Goal: Task Accomplishment & Management: Complete application form

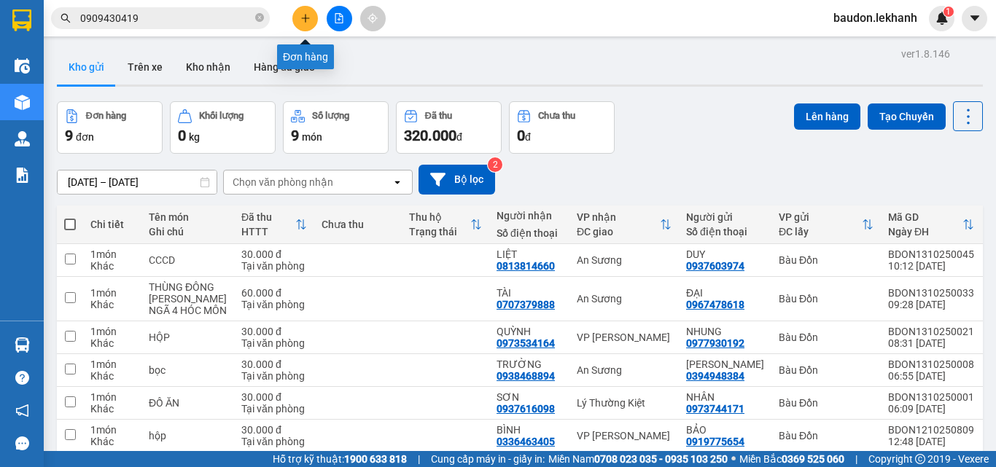
scroll to position [73, 0]
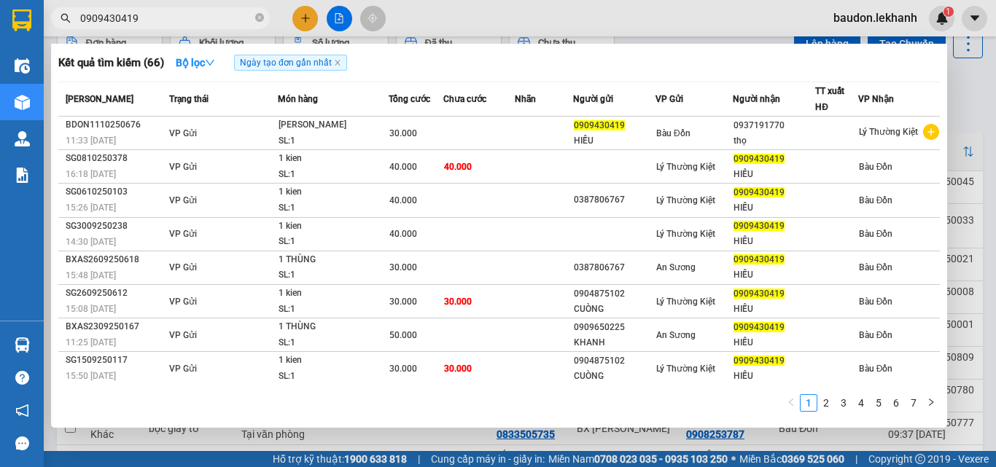
drag, startPoint x: 259, startPoint y: 18, endPoint x: 235, endPoint y: 64, distance: 51.8
click at [259, 19] on icon "close-circle" at bounding box center [259, 17] width 9 height 9
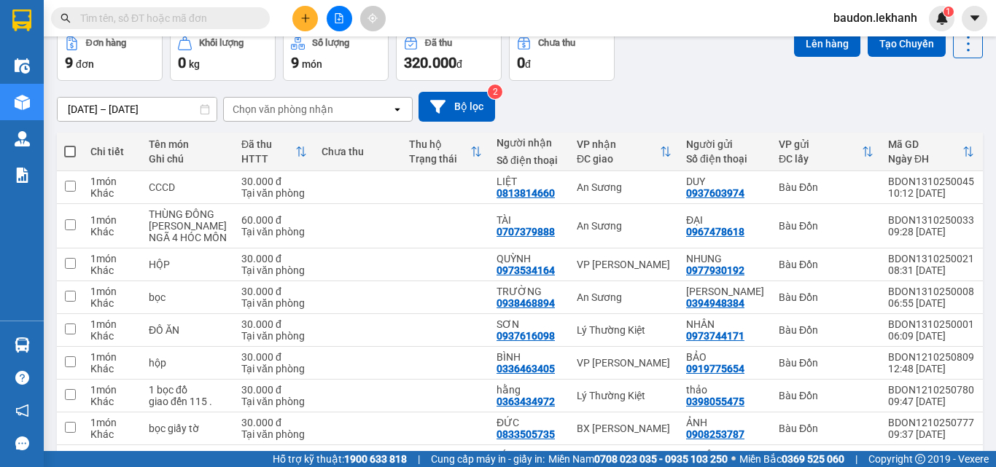
scroll to position [0, 0]
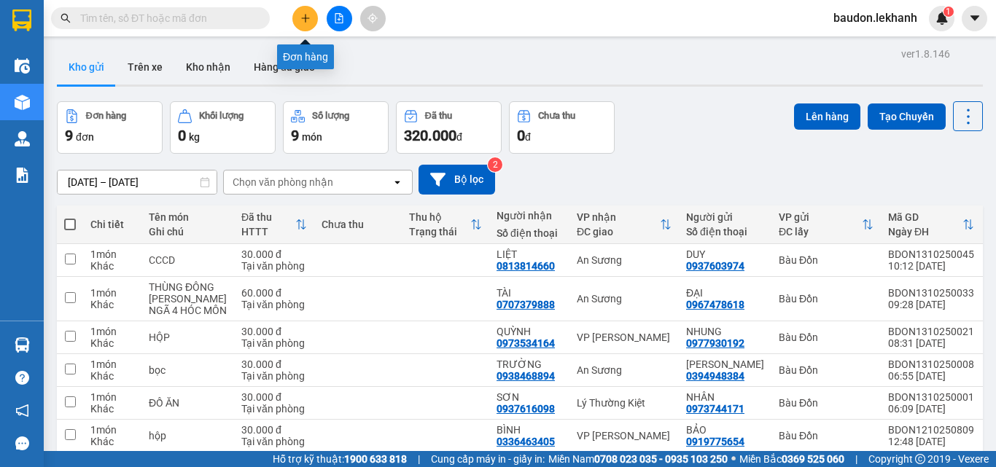
click at [304, 20] on icon "plus" at bounding box center [305, 18] width 10 height 10
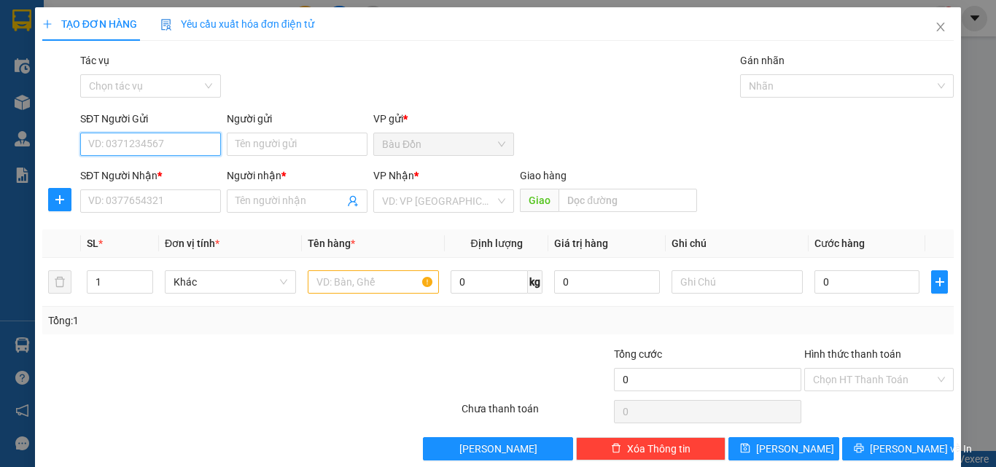
click at [138, 151] on input "SĐT Người Gửi" at bounding box center [150, 144] width 141 height 23
type input "0968972417"
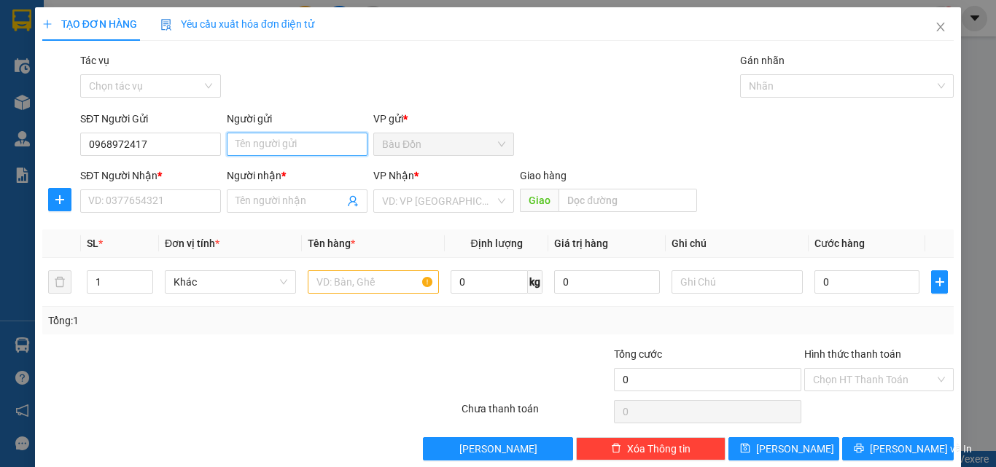
click at [238, 145] on input "Người gửi" at bounding box center [297, 144] width 141 height 23
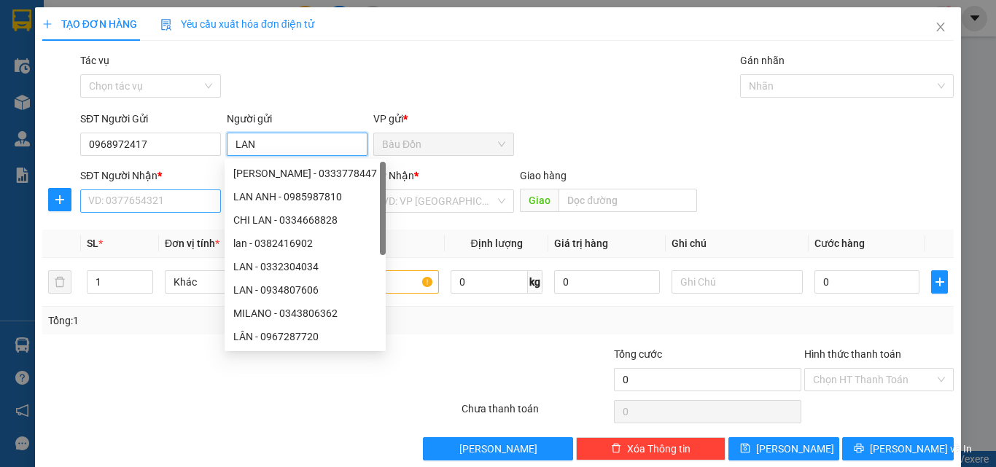
type input "LAN"
click at [125, 207] on input "SĐT Người Nhận *" at bounding box center [150, 200] width 141 height 23
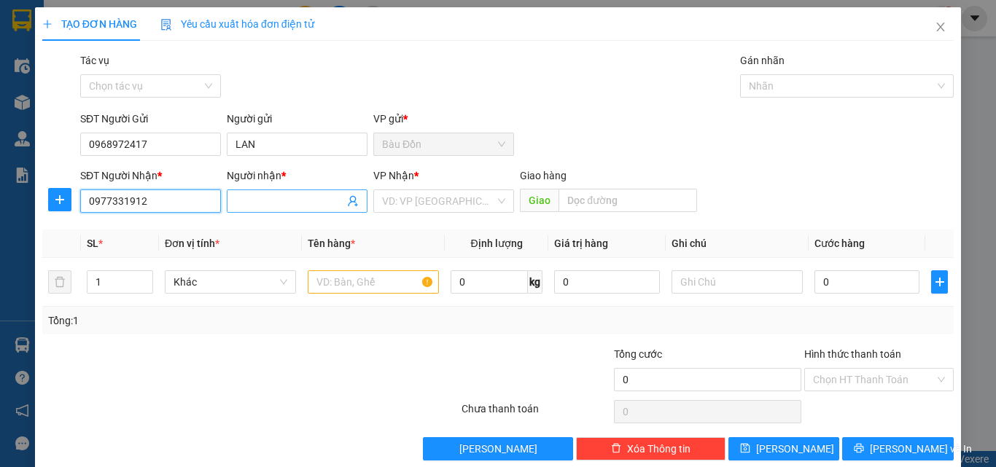
type input "0977331912"
click at [274, 205] on input "Người nhận *" at bounding box center [289, 201] width 109 height 16
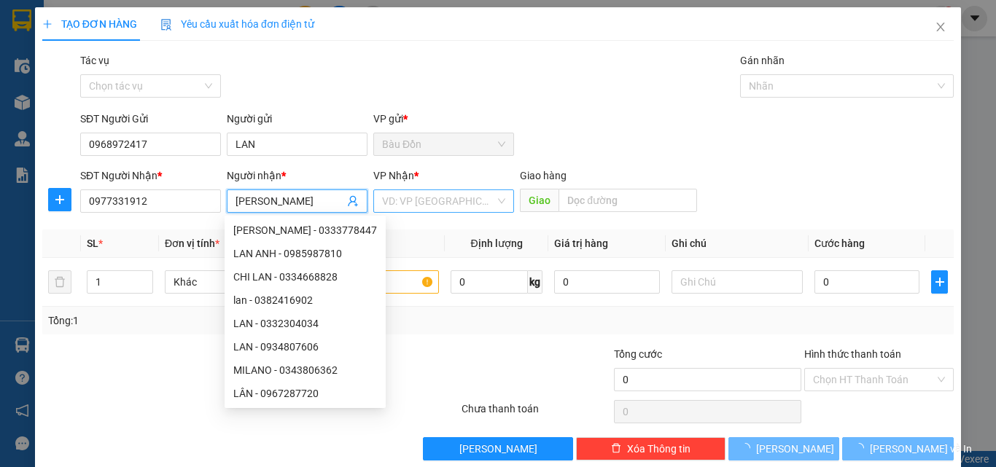
type input "[PERSON_NAME]"
click at [454, 202] on input "search" at bounding box center [438, 201] width 113 height 22
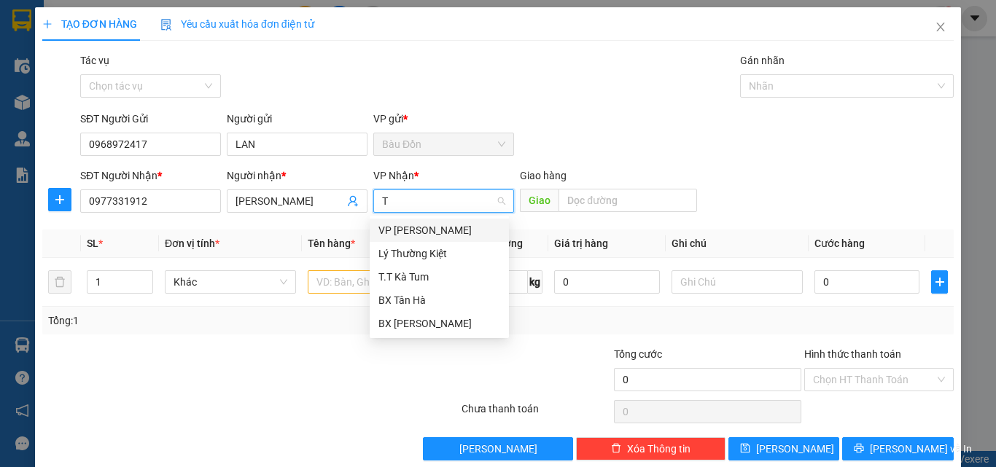
type input "TA"
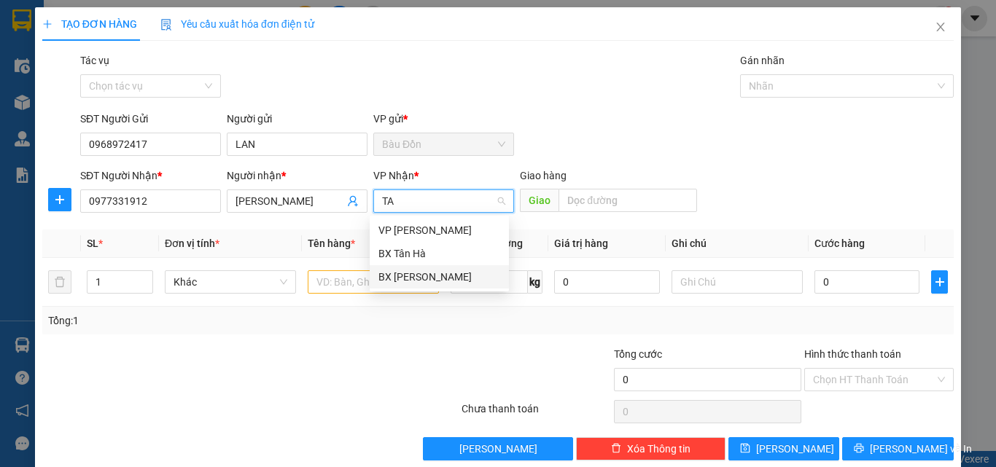
click at [430, 278] on div "BX [PERSON_NAME]" at bounding box center [439, 277] width 122 height 16
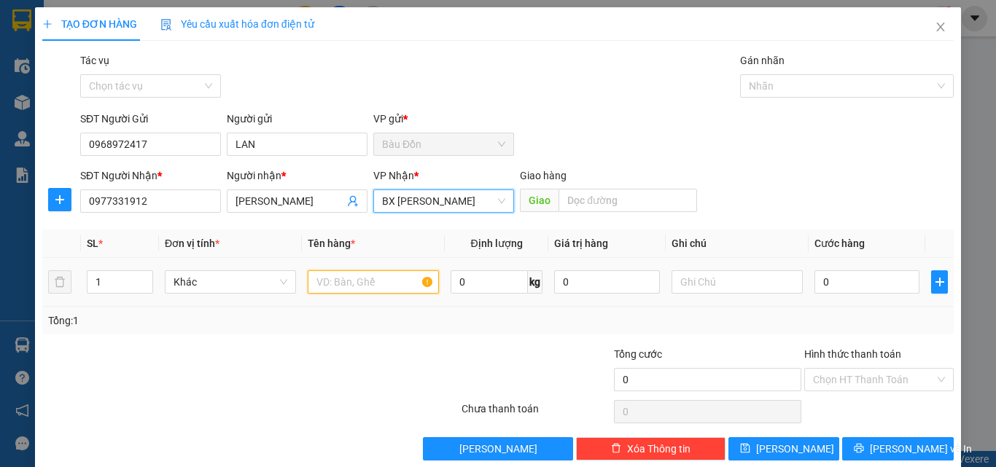
click at [372, 290] on input "text" at bounding box center [373, 281] width 131 height 23
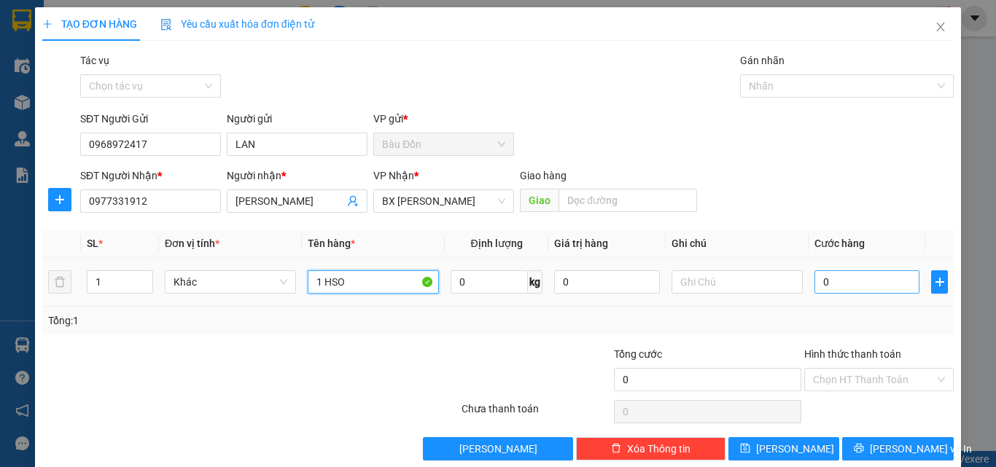
type input "1 HSO"
click at [824, 281] on input "0" at bounding box center [866, 281] width 105 height 23
type input "3"
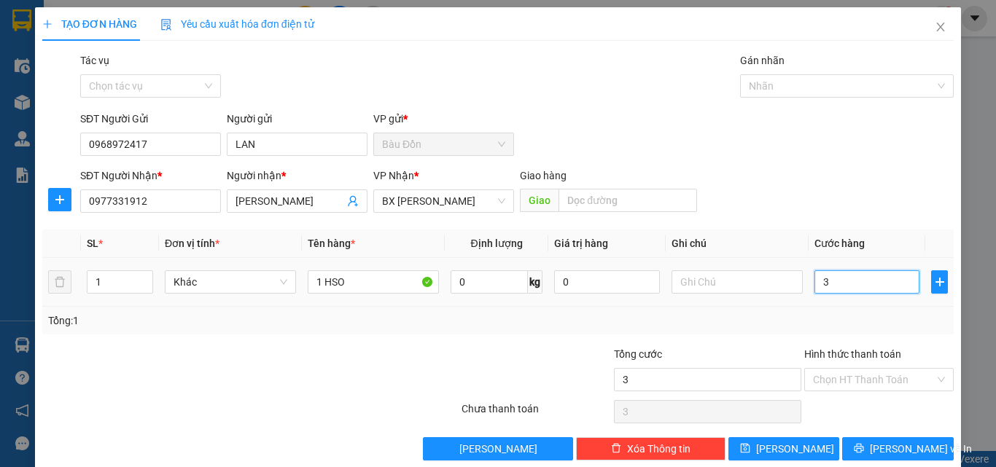
type input "30"
type input "300"
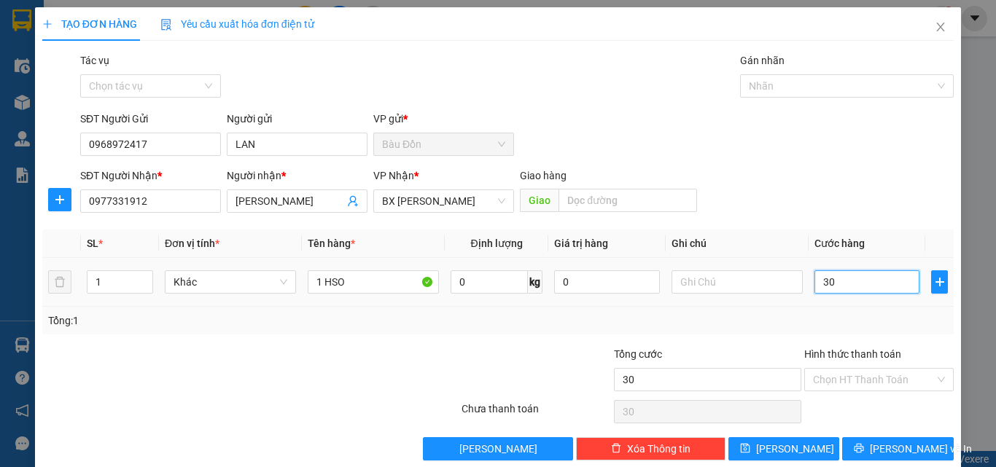
type input "300"
type input "3.000"
type input "30.000"
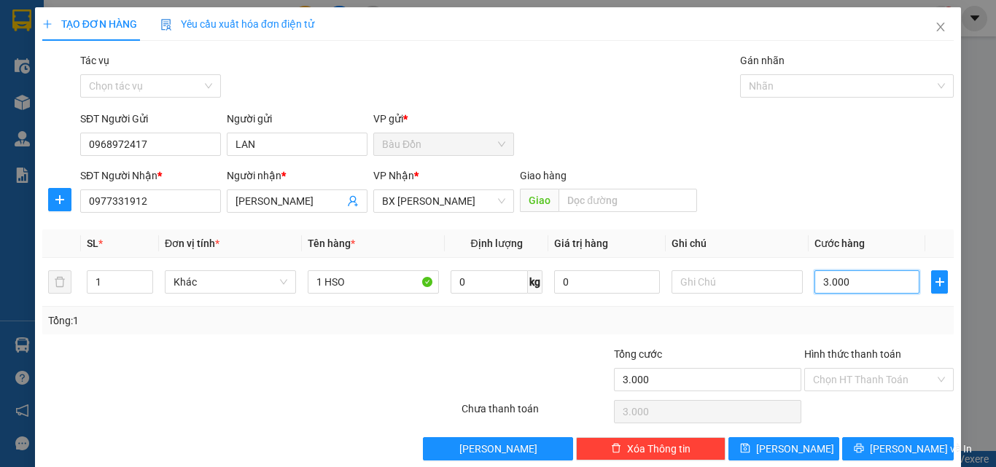
type input "30.000"
click at [837, 378] on input "Hình thức thanh toán" at bounding box center [874, 380] width 122 height 22
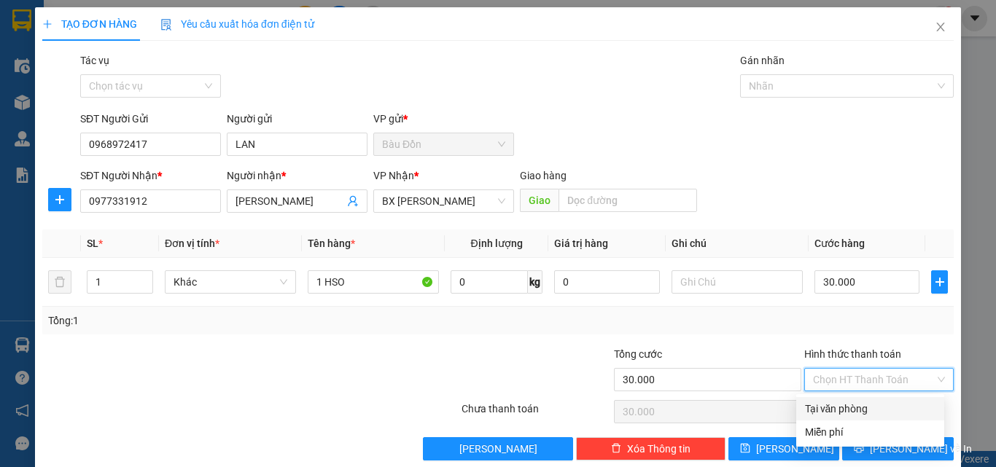
scroll to position [22, 0]
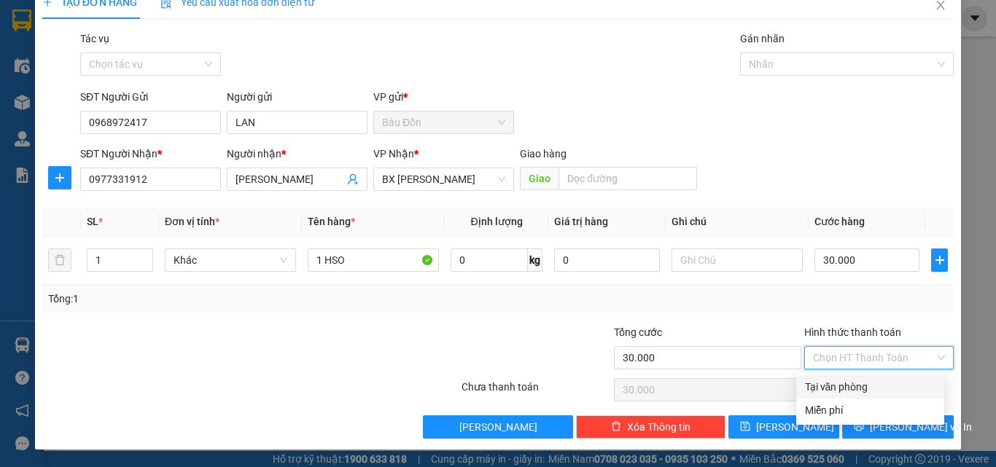
click at [839, 384] on div "Tại văn phòng" at bounding box center [870, 387] width 130 height 16
type input "0"
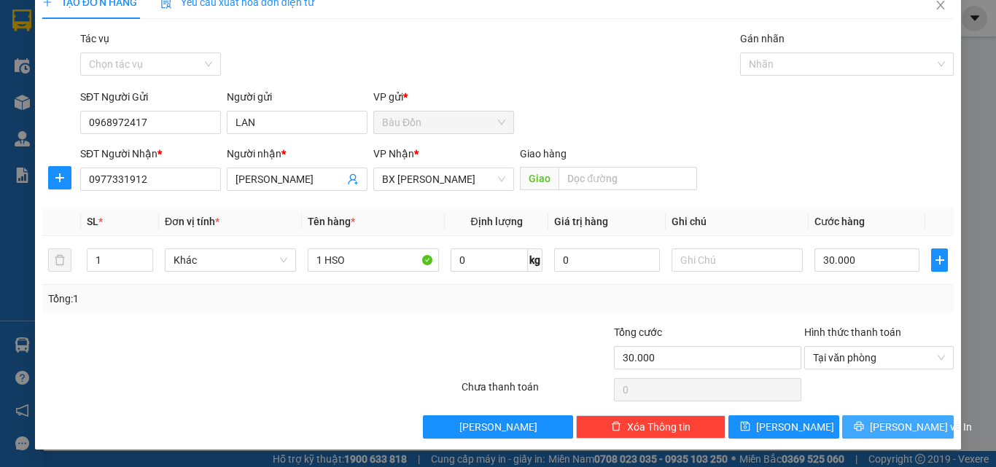
click at [864, 426] on icon "printer" at bounding box center [858, 426] width 10 height 10
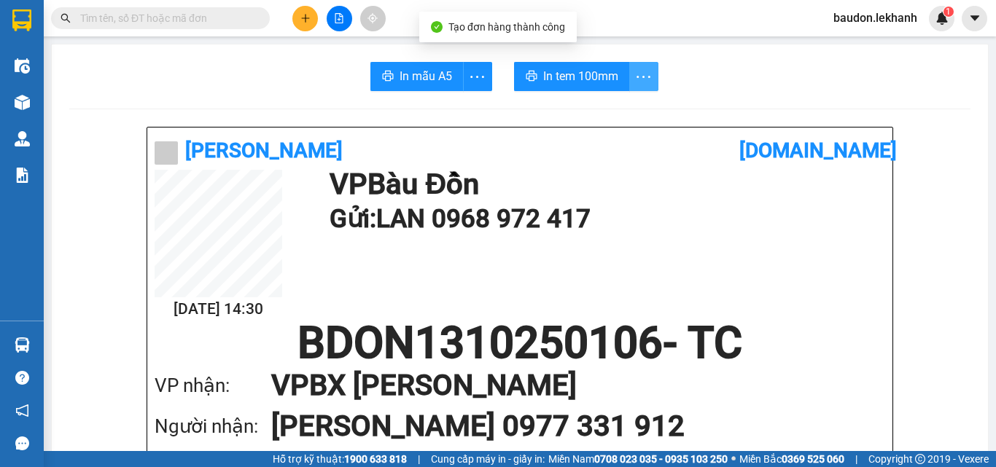
click at [634, 82] on icon "more" at bounding box center [643, 77] width 18 height 18
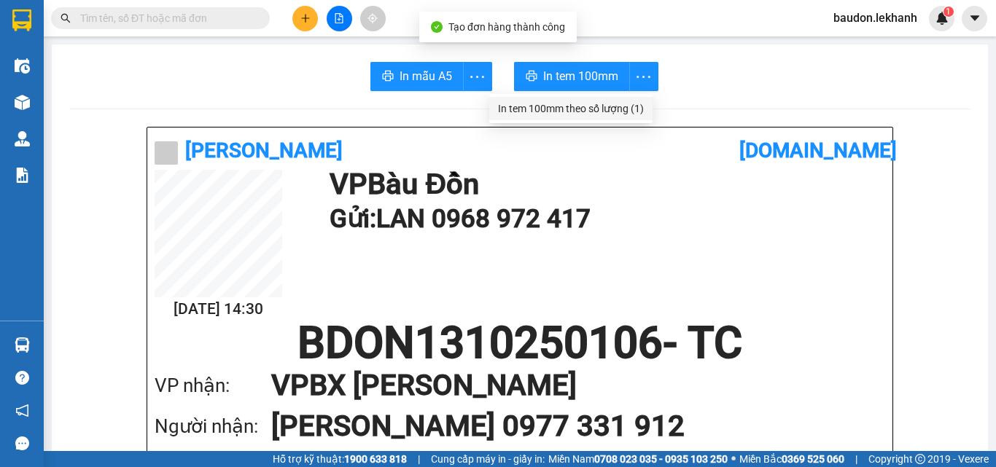
click at [641, 108] on div "In tem 100mm theo số lượng (1)" at bounding box center [571, 109] width 146 height 16
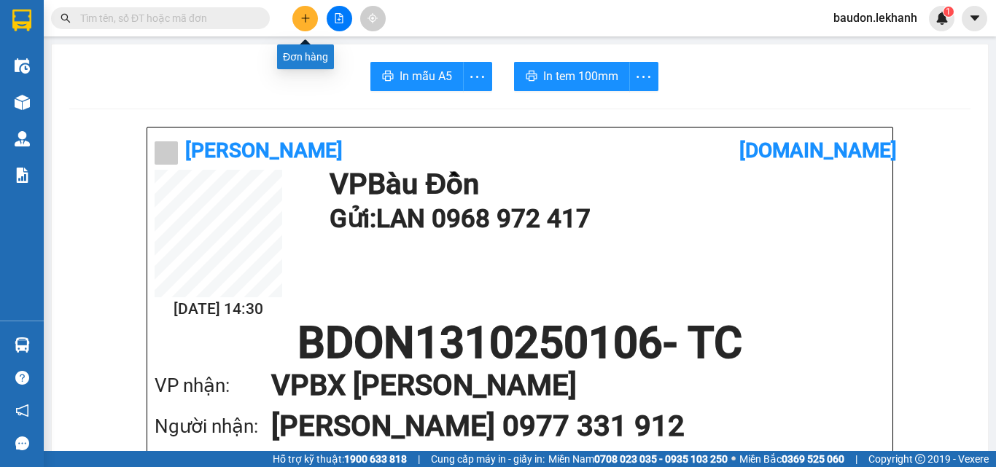
click at [308, 17] on icon "plus" at bounding box center [305, 18] width 10 height 10
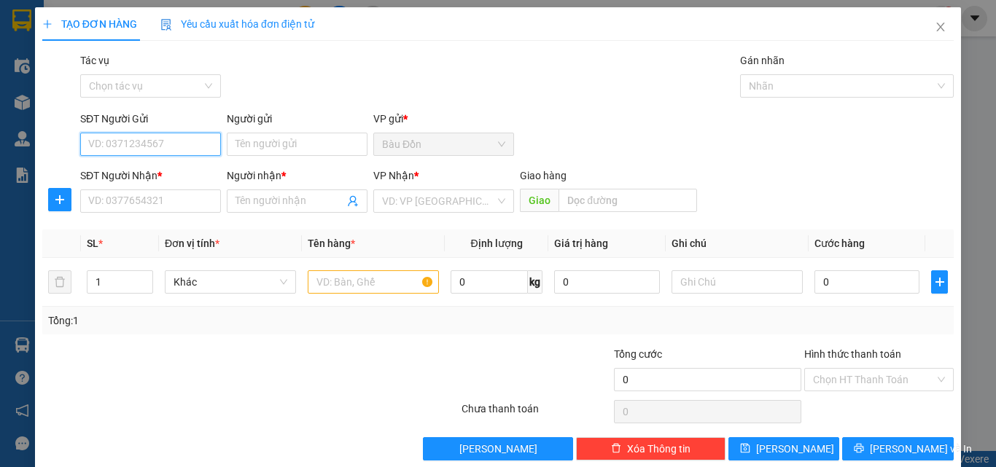
click at [149, 145] on input "SĐT Người Gửi" at bounding box center [150, 144] width 141 height 23
type input "0"
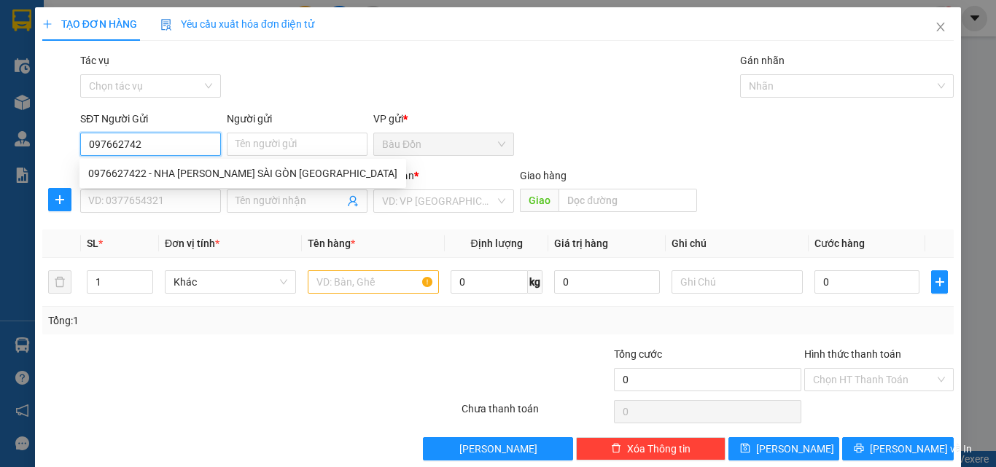
type input "0976627422"
click at [170, 171] on div "0976627422 - NHA [PERSON_NAME] SÀI GÒN [GEOGRAPHIC_DATA]" at bounding box center [242, 173] width 309 height 16
type input "NHA [PERSON_NAME] SÀI GÒN [GEOGRAPHIC_DATA]"
type input "0915999010"
type input "LABO ĐÔNG [PERSON_NAME]"
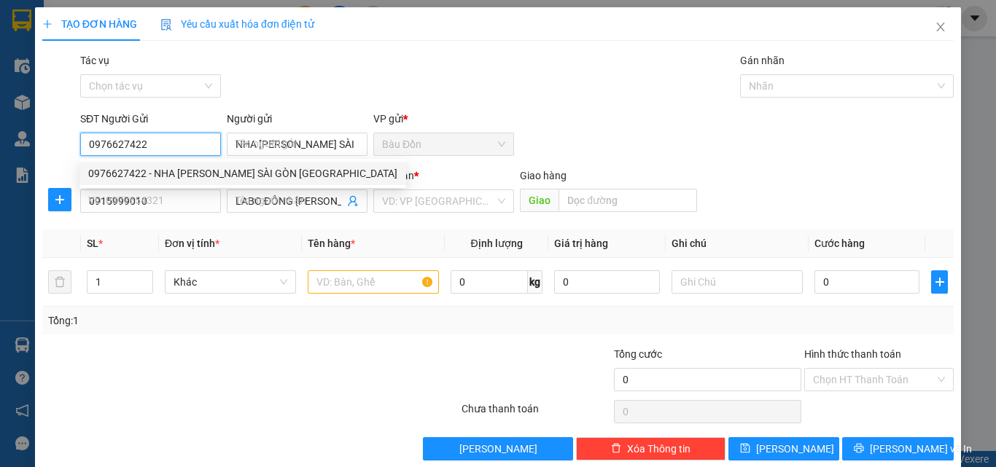
type input "30.000"
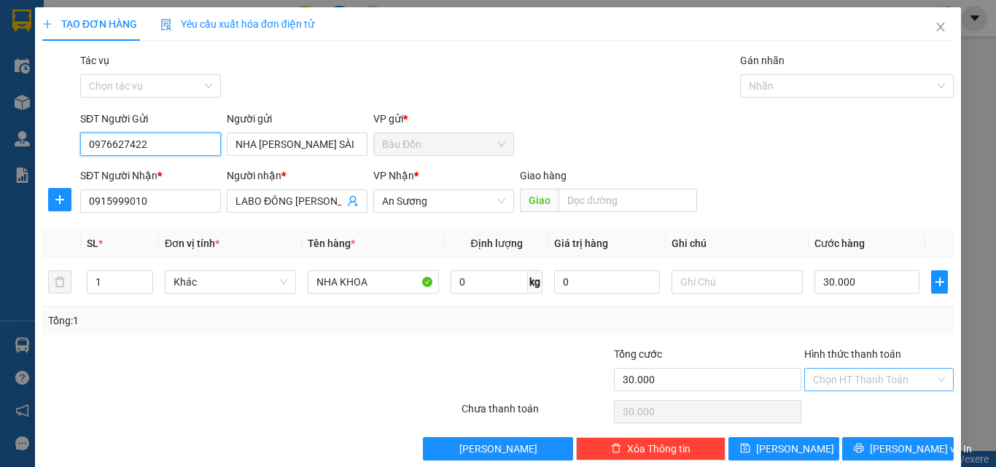
type input "0976627422"
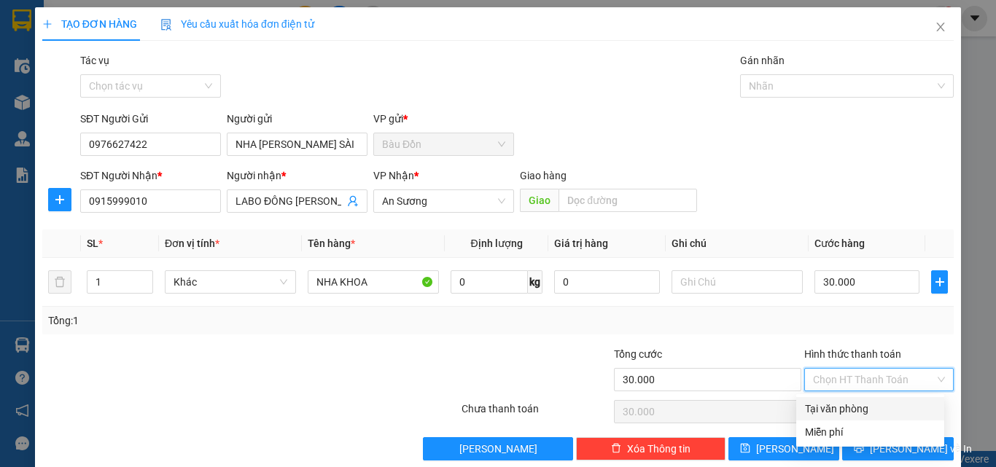
click at [864, 376] on input "Hình thức thanh toán" at bounding box center [874, 380] width 122 height 22
drag, startPoint x: 853, startPoint y: 399, endPoint x: 850, endPoint y: 413, distance: 14.3
click at [853, 405] on div "Tại văn phòng" at bounding box center [870, 408] width 148 height 23
type input "0"
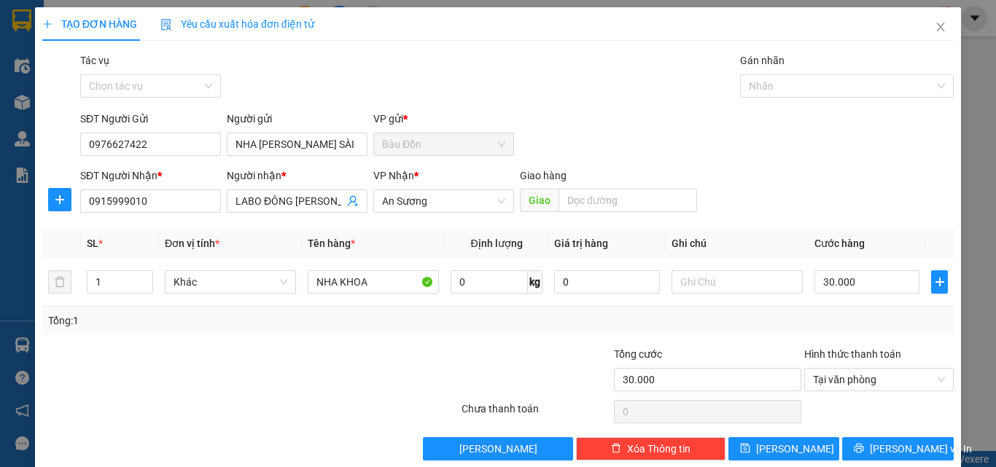
click at [850, 414] on div at bounding box center [878, 411] width 152 height 29
click at [878, 449] on span "[PERSON_NAME] và In" at bounding box center [920, 449] width 102 height 16
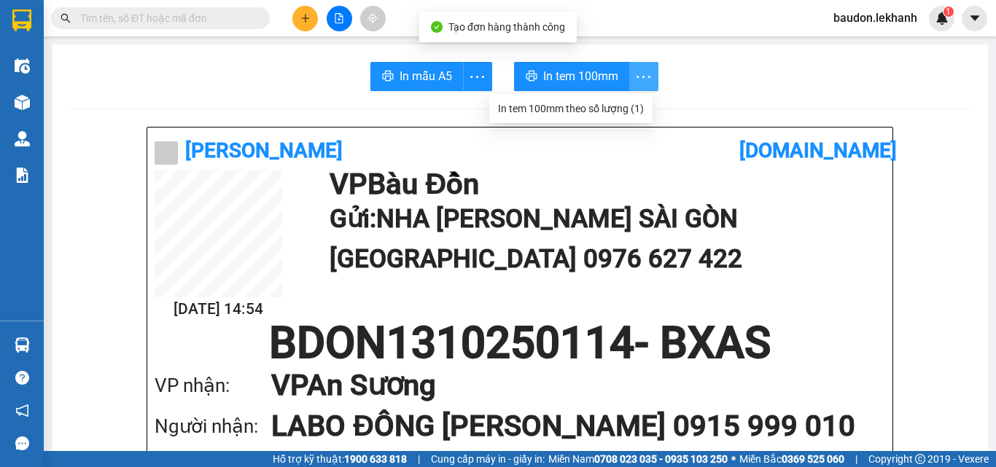
click at [636, 77] on icon "more" at bounding box center [643, 76] width 14 height 2
click at [633, 109] on div "In tem 100mm theo số lượng (1)" at bounding box center [571, 109] width 146 height 16
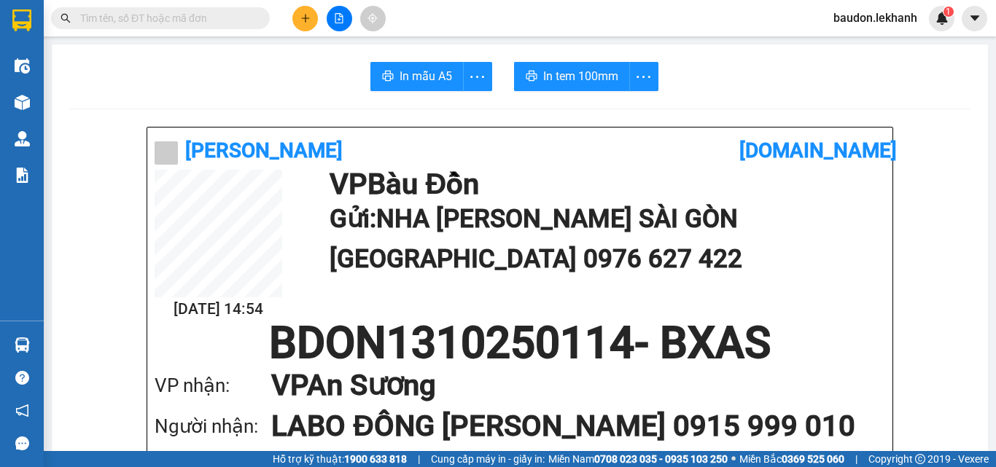
click at [308, 17] on icon "plus" at bounding box center [305, 18] width 10 height 10
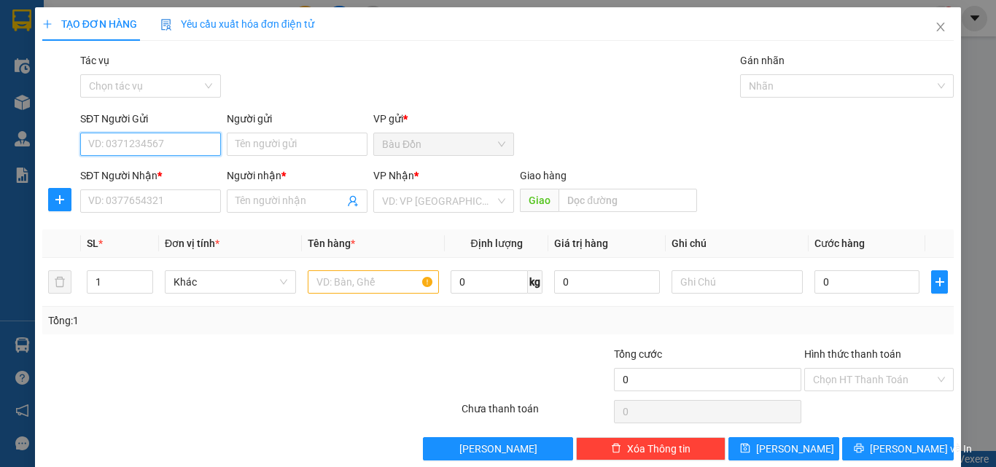
click at [136, 150] on input "SĐT Người Gửi" at bounding box center [150, 144] width 141 height 23
click at [125, 144] on input "09696941492" at bounding box center [150, 144] width 141 height 23
click at [123, 144] on input "09696941492" at bounding box center [150, 144] width 141 height 23
type input "0969641492"
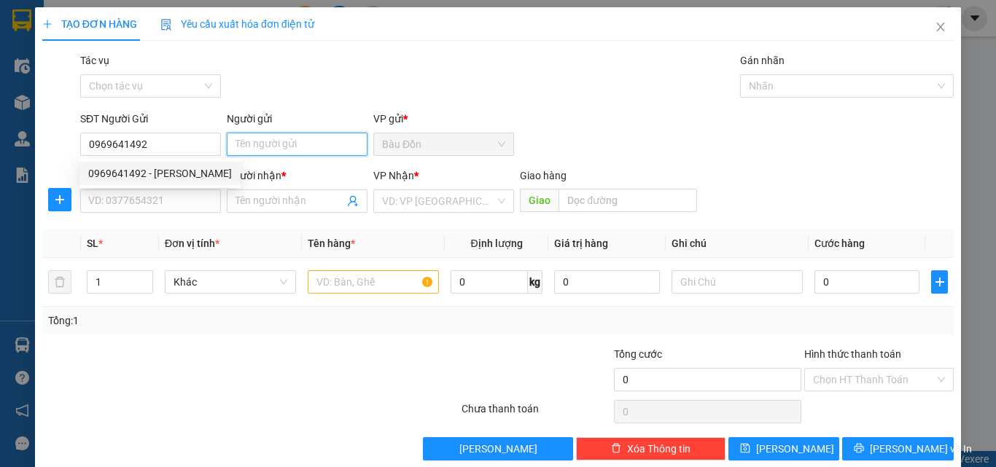
click at [284, 142] on input "Người gửi" at bounding box center [297, 144] width 141 height 23
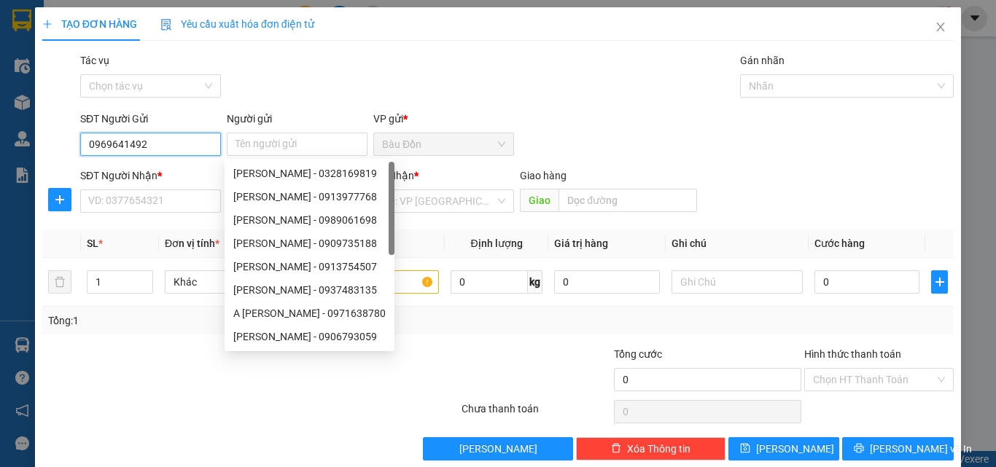
drag, startPoint x: 189, startPoint y: 133, endPoint x: 175, endPoint y: 141, distance: 16.6
click at [189, 132] on div "SĐT Người Gửi 0969641492" at bounding box center [150, 136] width 141 height 51
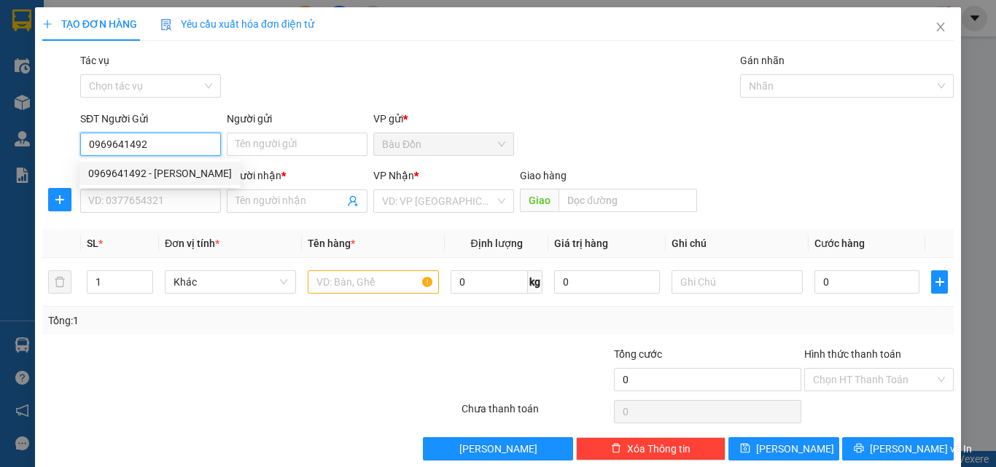
click at [176, 175] on div "0969641492 - [PERSON_NAME]" at bounding box center [160, 173] width 144 height 16
type input "[PERSON_NAME]"
type input "0373025386"
type input "LONG"
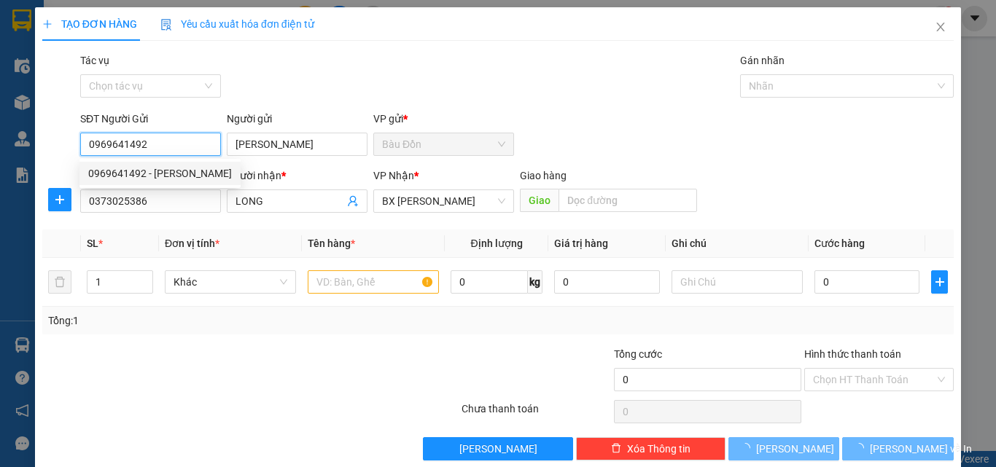
type input "30.000"
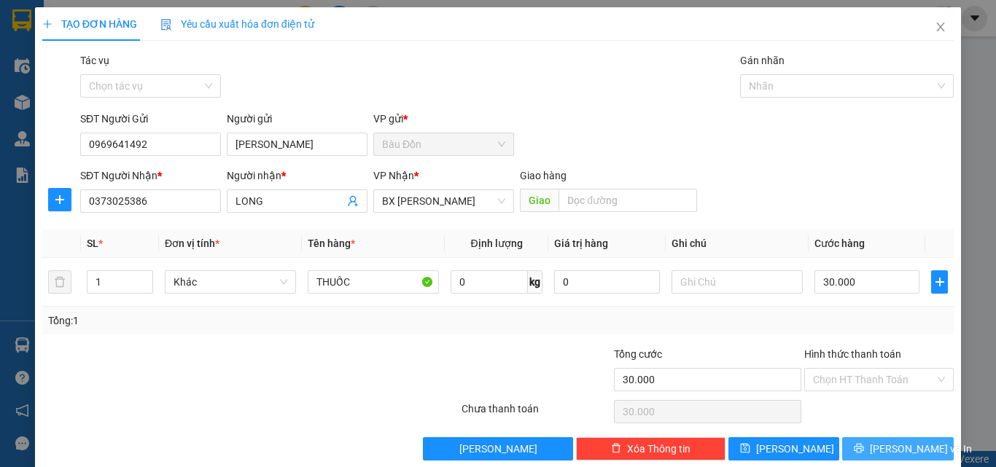
click at [875, 445] on button "[PERSON_NAME] và In" at bounding box center [898, 448] width 112 height 23
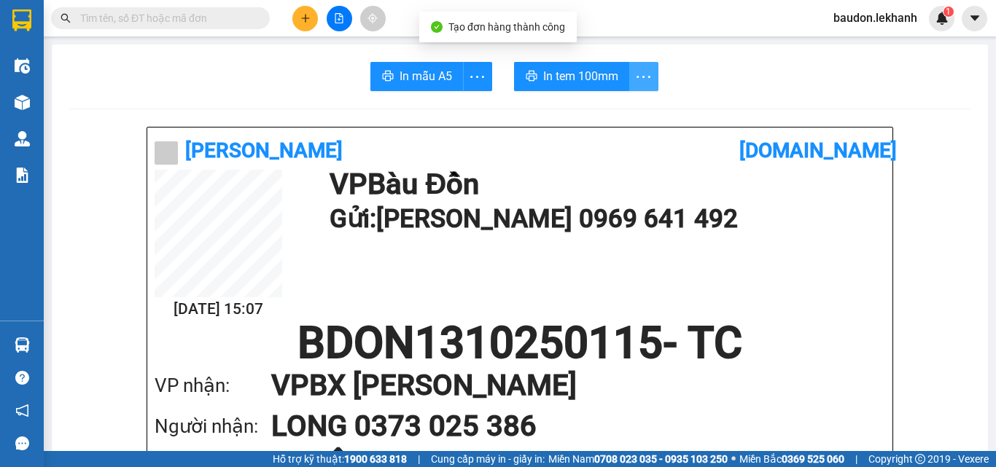
click at [640, 68] on icon "more" at bounding box center [643, 77] width 18 height 18
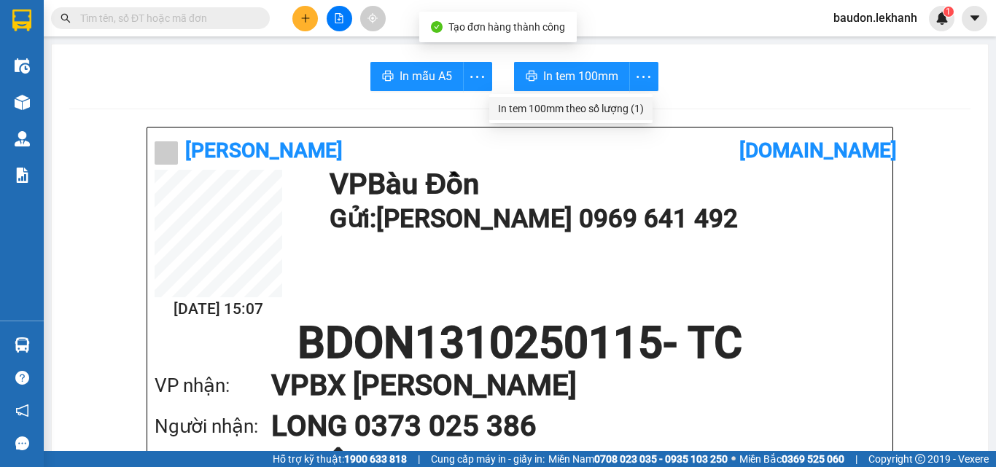
click at [636, 108] on div "In tem 100mm theo số lượng (1)" at bounding box center [571, 109] width 146 height 16
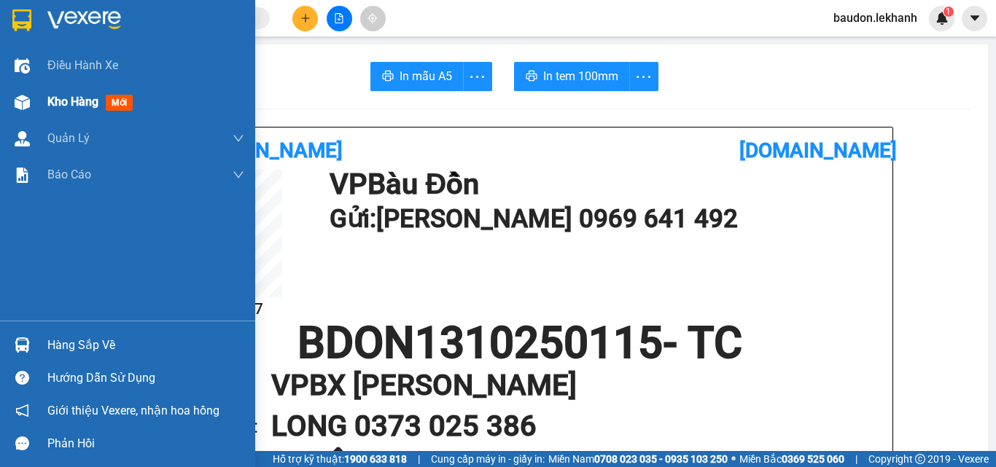
click at [35, 104] on div "Kho hàng mới" at bounding box center [127, 102] width 255 height 36
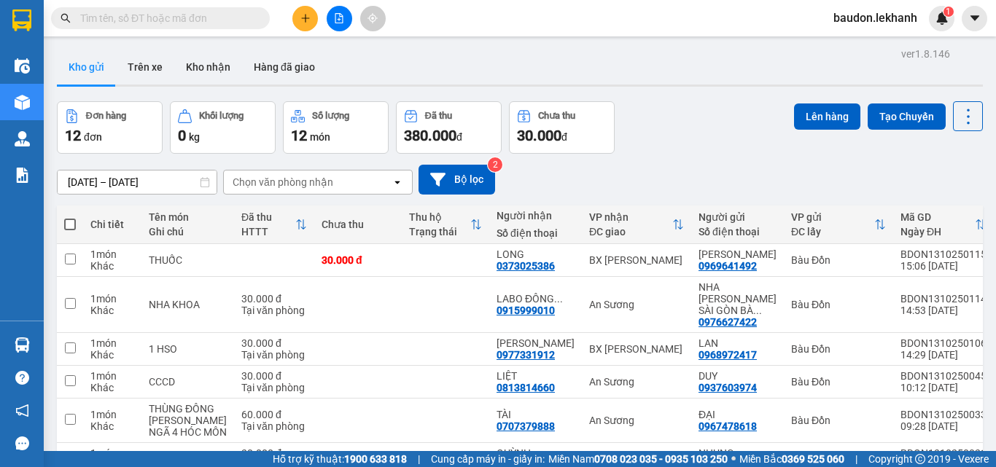
click at [171, 15] on input "text" at bounding box center [166, 18] width 172 height 16
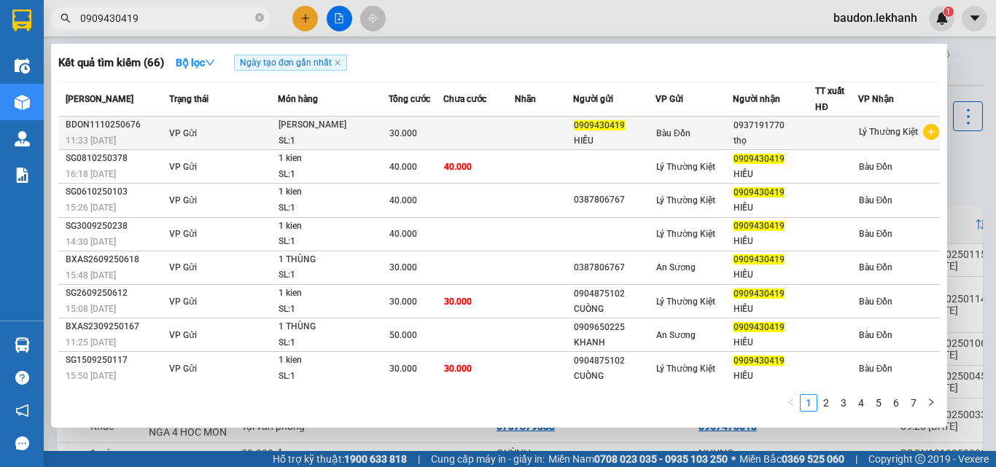
type input "0909430419"
click at [439, 130] on div "30.000" at bounding box center [416, 133] width 54 height 16
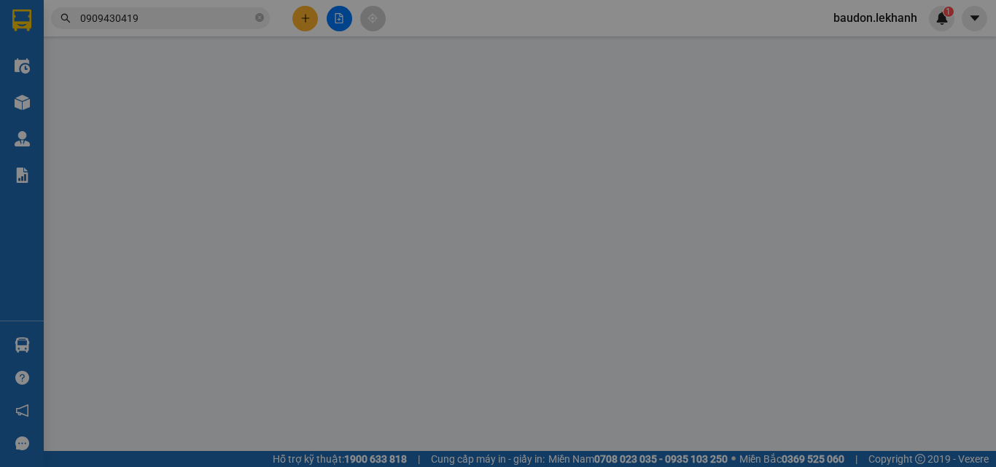
type input "0909430419"
type input "HIẾU"
type input "0937191770"
type input "thọ"
type input "30.000"
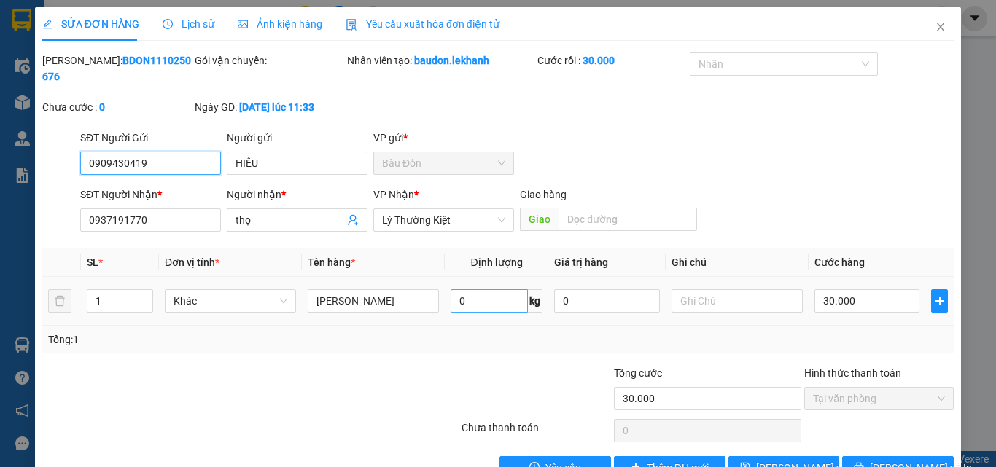
scroll to position [25, 0]
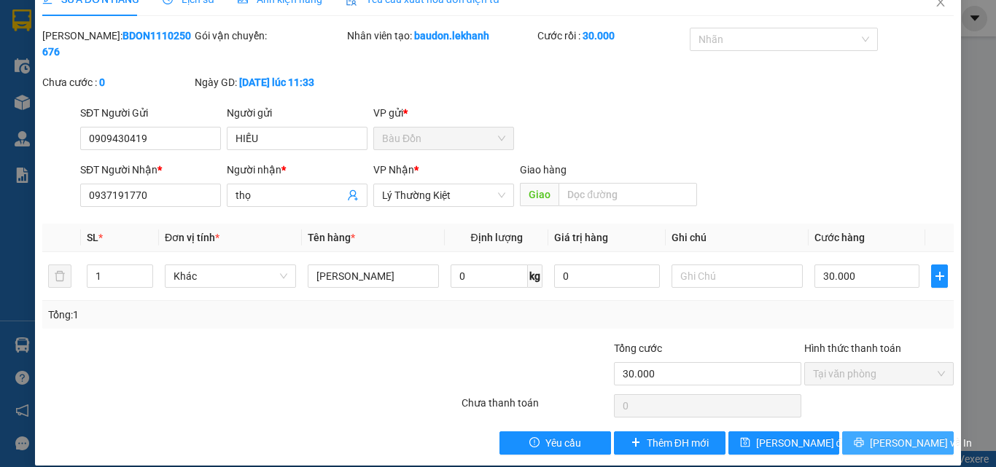
click at [878, 435] on span "[PERSON_NAME] và In" at bounding box center [920, 443] width 102 height 16
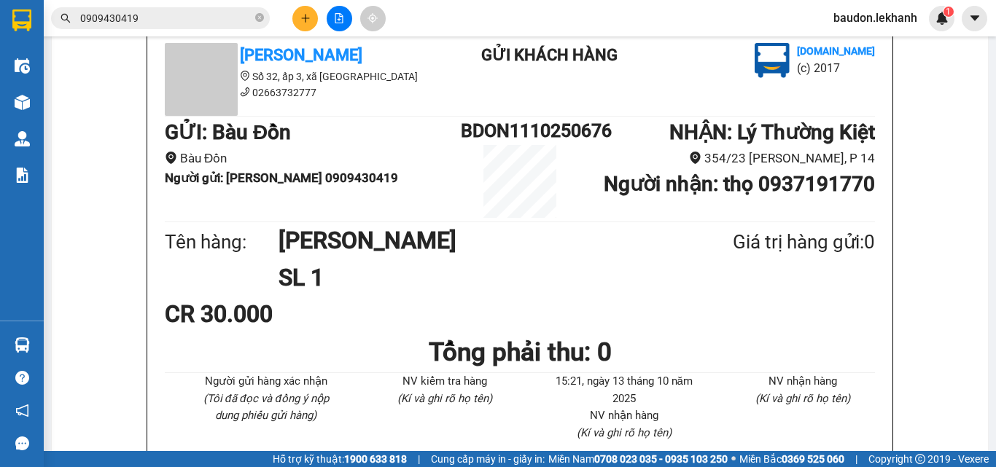
scroll to position [462, 0]
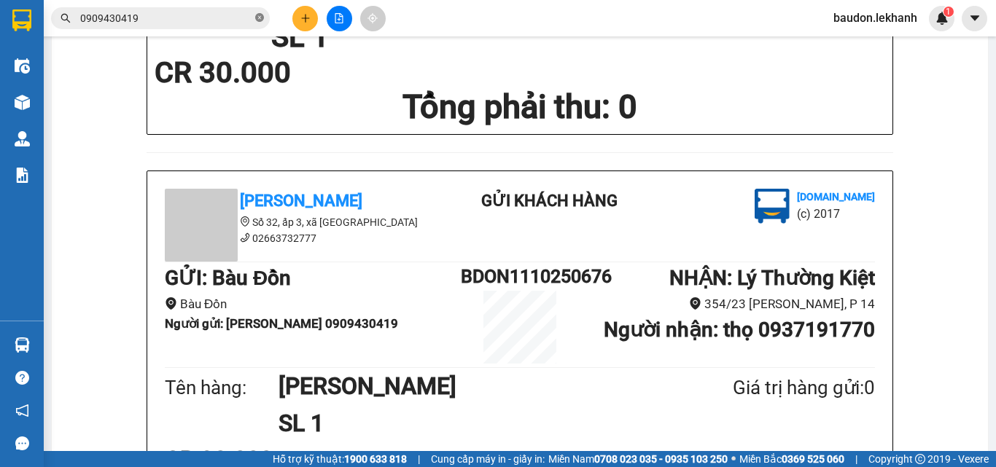
click at [257, 18] on icon "close-circle" at bounding box center [259, 17] width 9 height 9
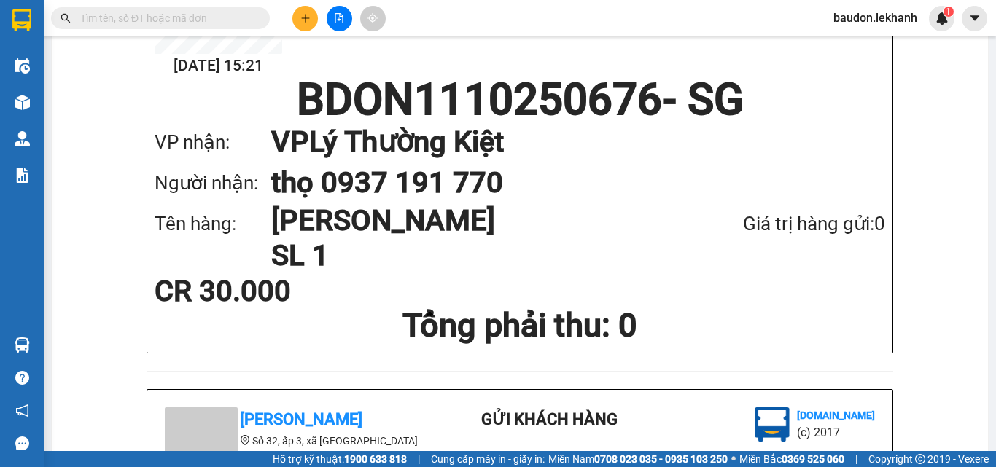
scroll to position [98, 0]
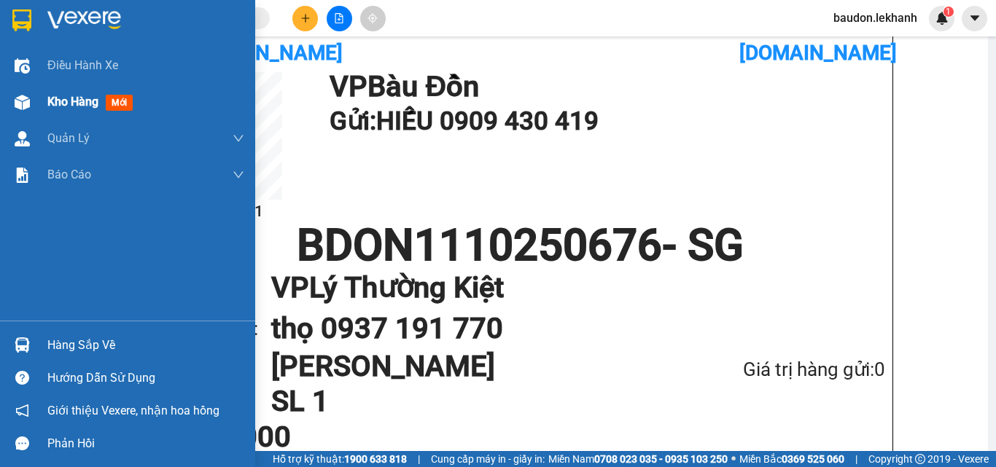
click at [20, 101] on img at bounding box center [22, 102] width 15 height 15
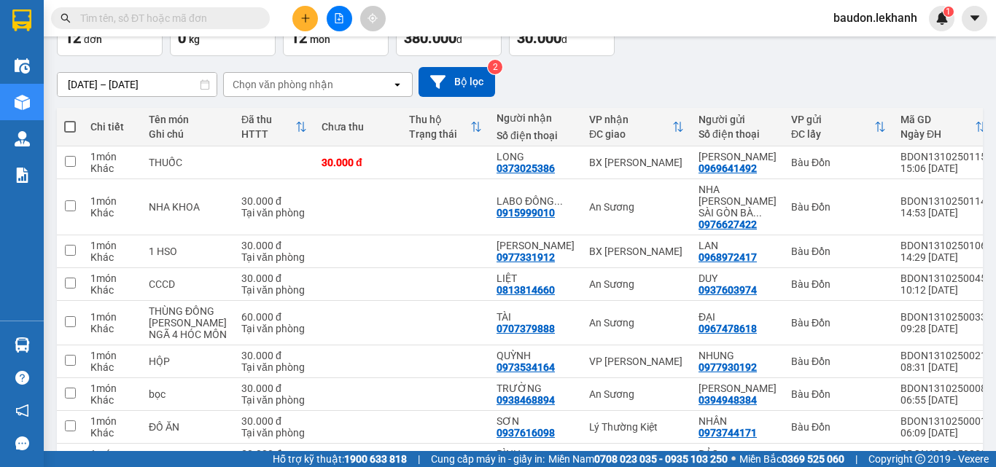
click at [142, 19] on input "text" at bounding box center [166, 18] width 172 height 16
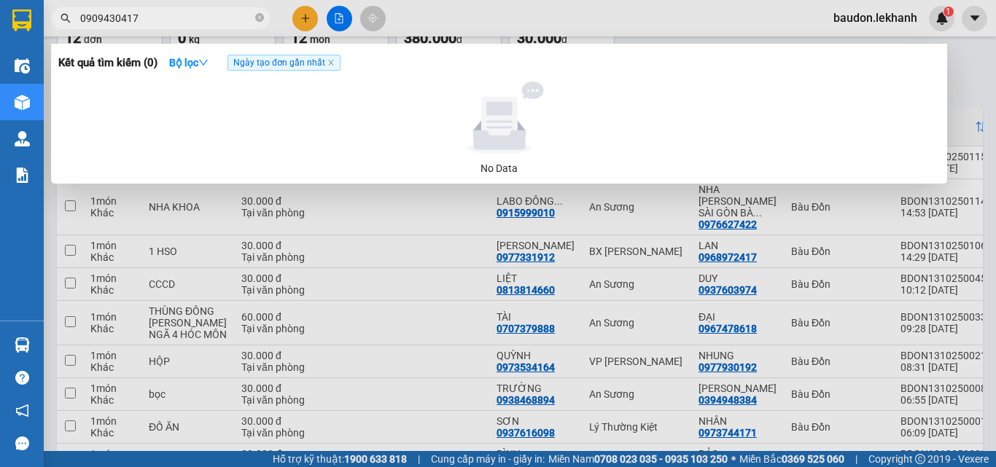
click at [151, 9] on span "0909430417" at bounding box center [160, 18] width 219 height 22
click at [144, 20] on input "0909430417" at bounding box center [166, 18] width 172 height 16
type input "0909430419"
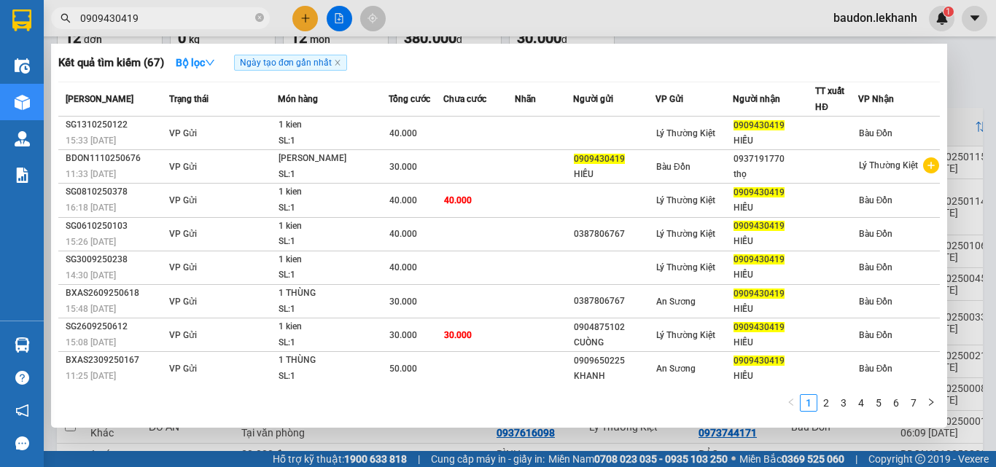
click at [263, 17] on icon "close-circle" at bounding box center [259, 17] width 9 height 9
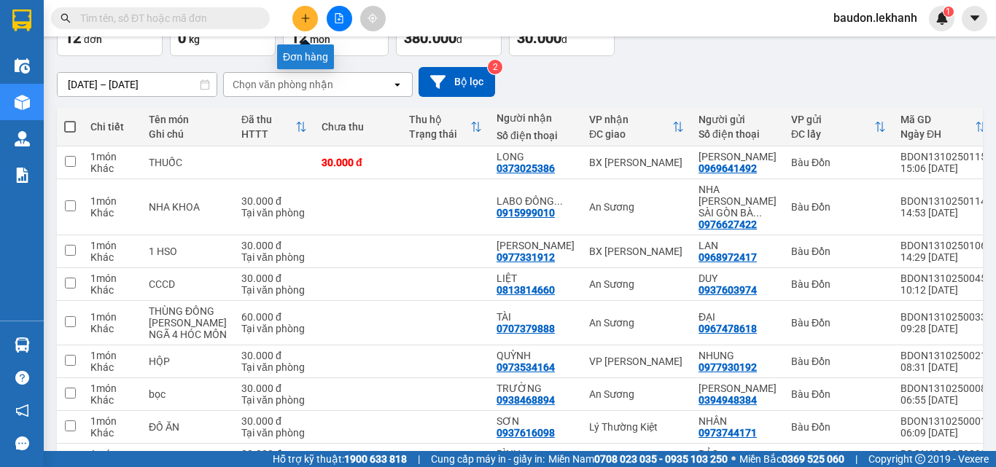
click at [302, 20] on icon "plus" at bounding box center [305, 18] width 10 height 10
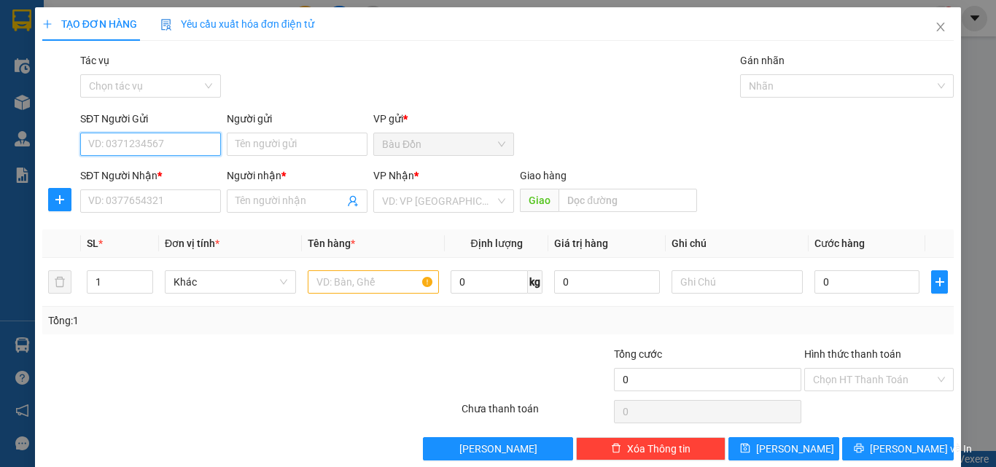
click at [127, 148] on input "SĐT Người Gửi" at bounding box center [150, 144] width 141 height 23
click at [127, 176] on div "0777792793 - [PERSON_NAME]" at bounding box center [160, 173] width 144 height 16
type input "0777792793"
type input "PHONG"
type input "0938214449"
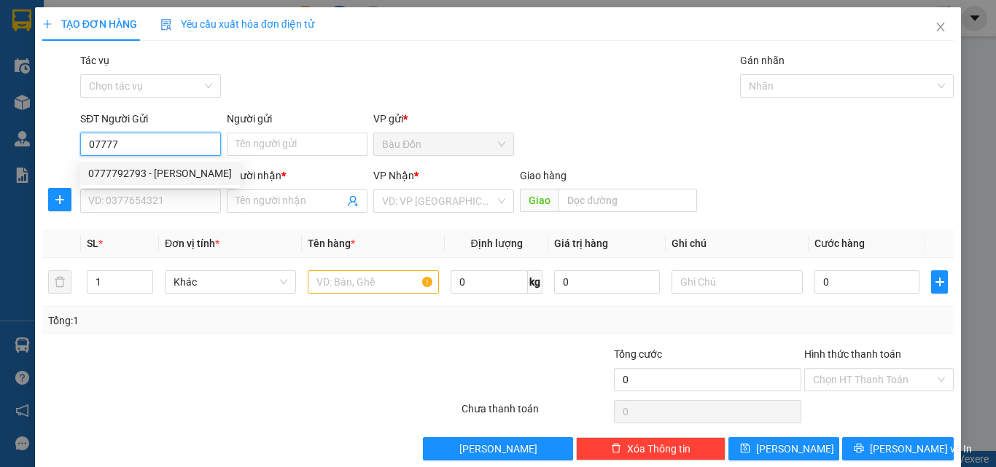
type input "HOÀNG GIA"
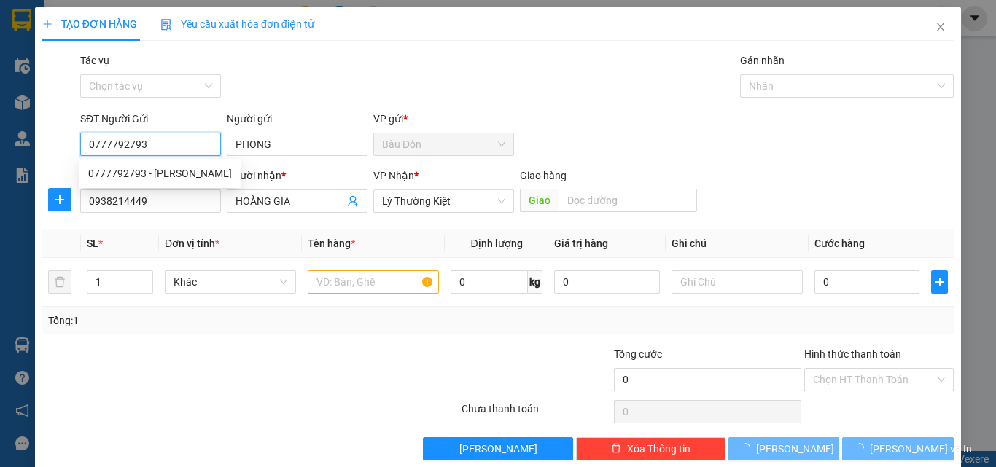
type input "50.000"
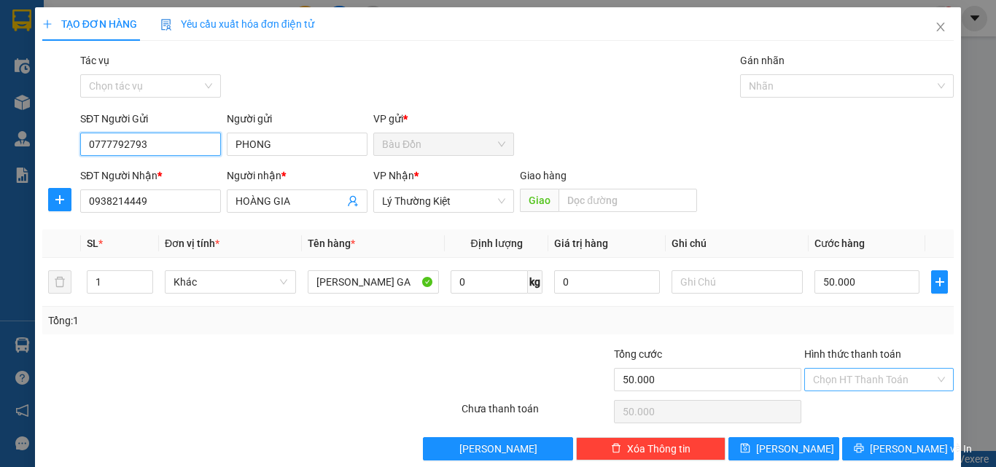
type input "0777792793"
click at [848, 378] on input "Hình thức thanh toán" at bounding box center [874, 380] width 122 height 22
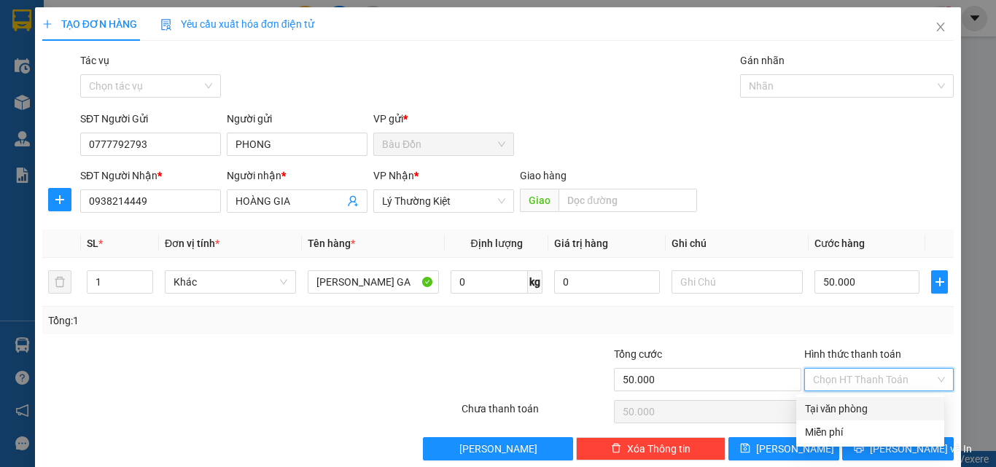
click at [826, 411] on div "Tại văn phòng" at bounding box center [870, 409] width 130 height 16
type input "0"
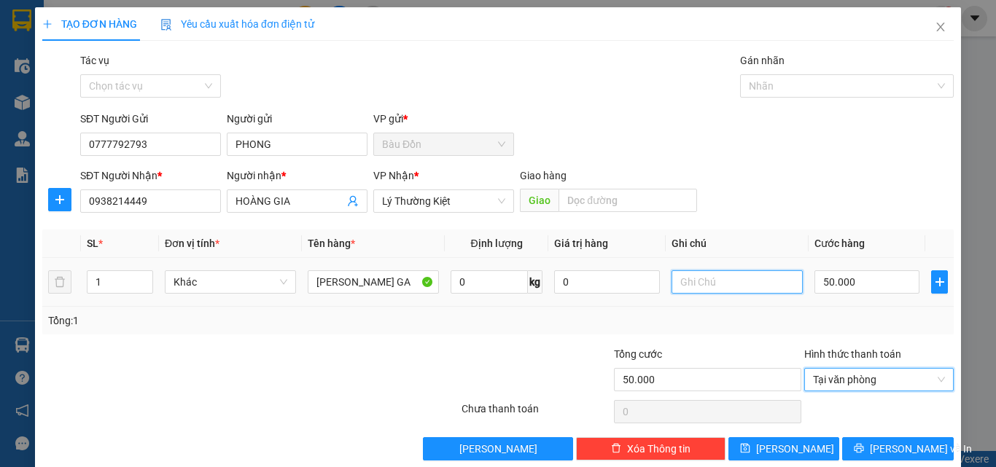
click at [701, 280] on input "text" at bounding box center [736, 281] width 131 height 23
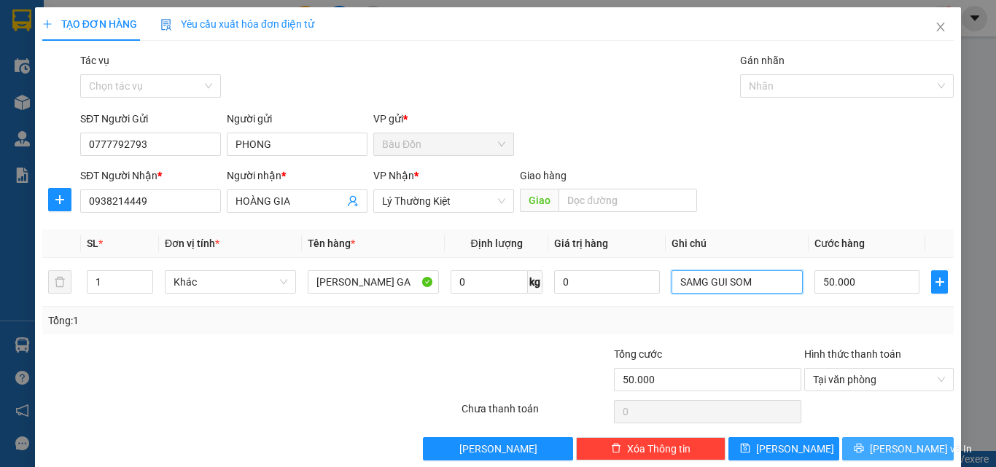
type input "SAMG GUI SOM"
click at [877, 449] on span "[PERSON_NAME] và In" at bounding box center [920, 449] width 102 height 16
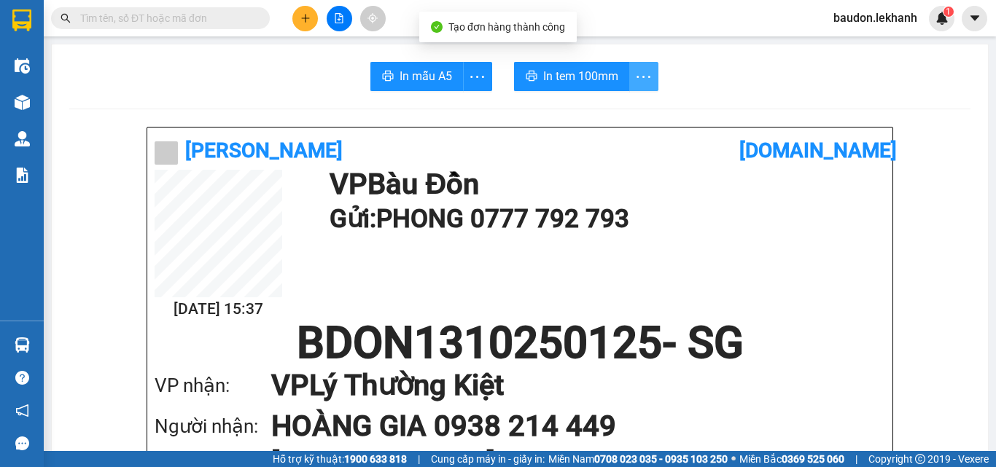
click at [632, 66] on button "button" at bounding box center [643, 76] width 29 height 29
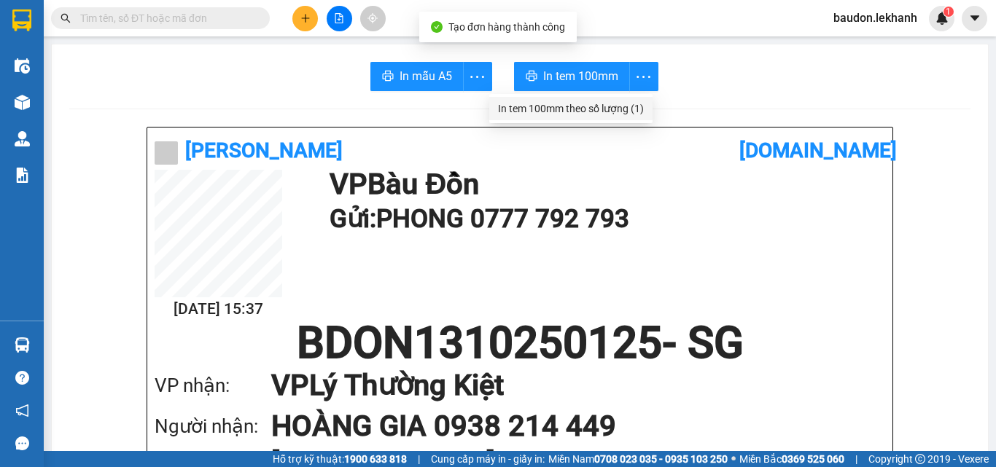
click at [629, 112] on div "In tem 100mm theo số lượng (1)" at bounding box center [571, 109] width 146 height 16
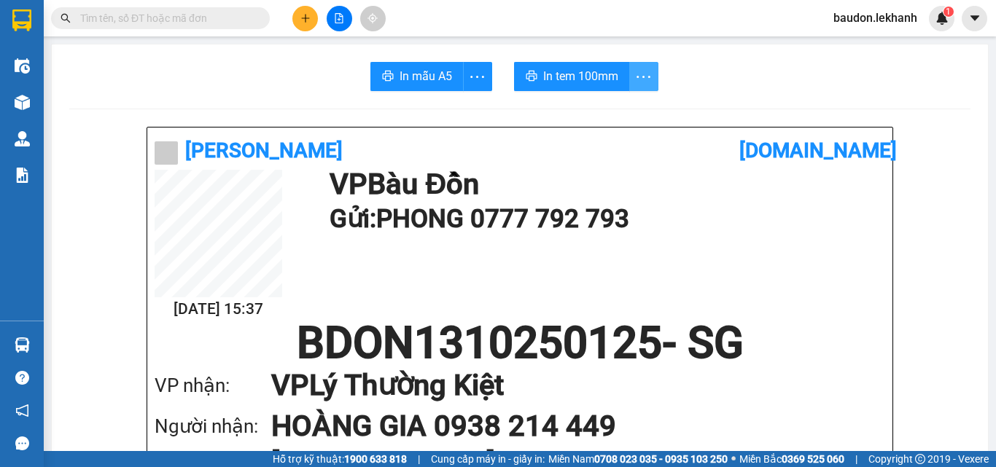
click at [641, 70] on icon "more" at bounding box center [643, 77] width 18 height 18
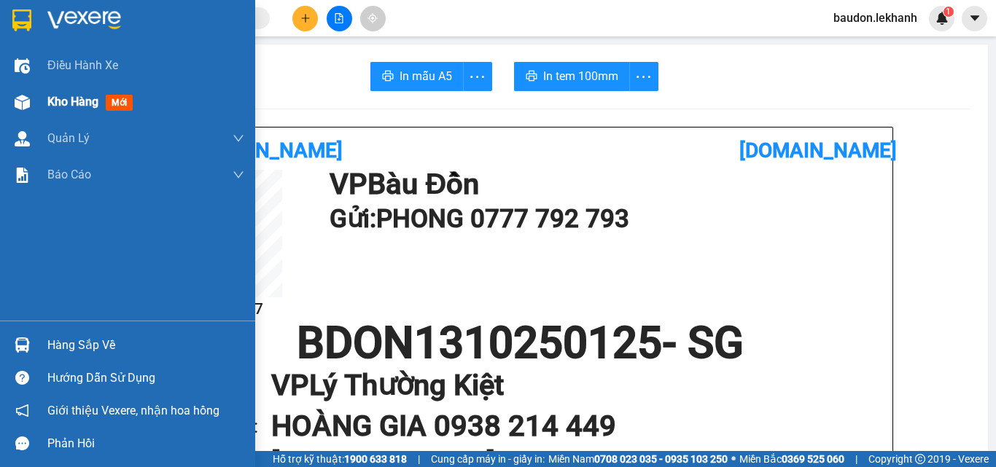
click at [21, 98] on img at bounding box center [22, 102] width 15 height 15
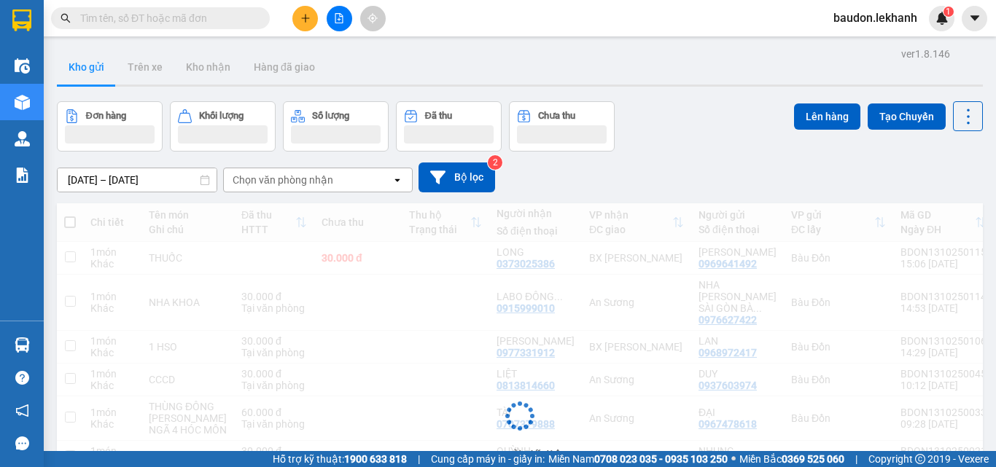
click at [97, 18] on input "text" at bounding box center [166, 18] width 172 height 16
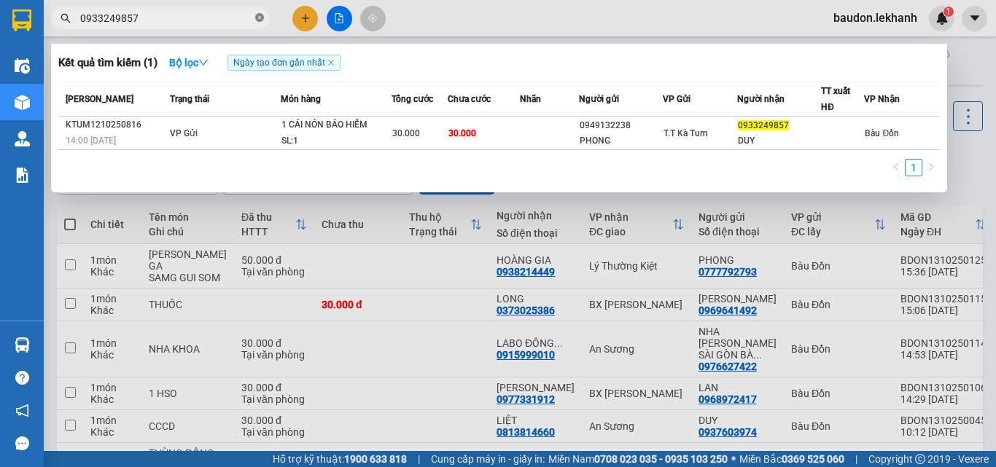
type input "0933249857"
click at [261, 15] on icon "close-circle" at bounding box center [259, 17] width 9 height 9
